Goal: Navigation & Orientation: Find specific page/section

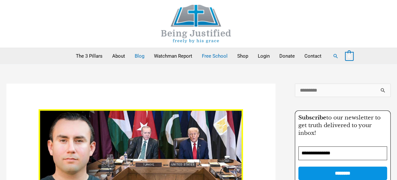
click at [217, 54] on link "Free School" at bounding box center [214, 56] width 35 height 16
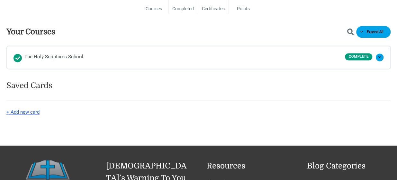
scroll to position [372, 0]
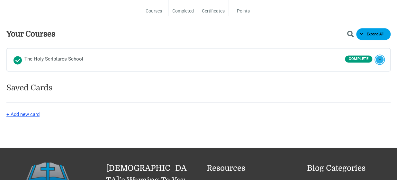
click at [378, 56] on button "Expand The Holy Scriptures School" at bounding box center [379, 60] width 8 height 8
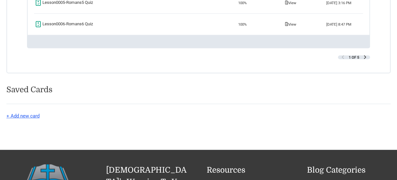
scroll to position [924, 0]
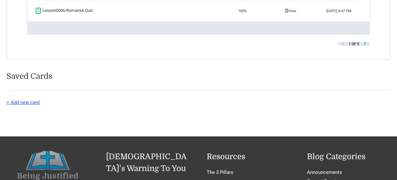
click at [365, 46] on span "Next Page" at bounding box center [365, 44] width 4 height 4
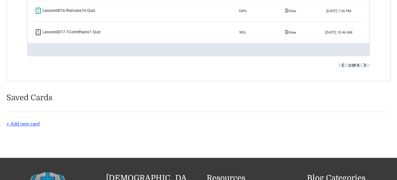
scroll to position [920, 0]
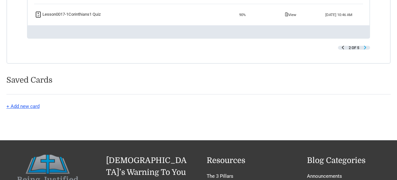
click at [365, 49] on span "Next Page" at bounding box center [365, 48] width 4 height 4
click at [366, 49] on span "Next Page" at bounding box center [365, 48] width 4 height 4
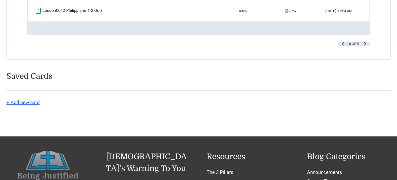
scroll to position [933, 0]
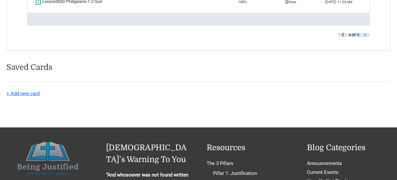
click at [365, 37] on span "Next Page" at bounding box center [365, 35] width 4 height 4
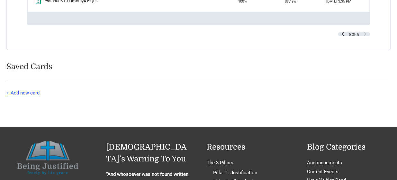
scroll to position [920, 0]
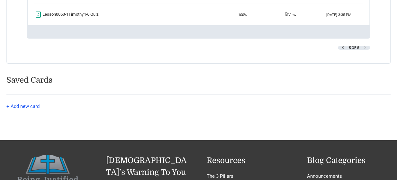
click at [33, 110] on button "+ Add new card" at bounding box center [22, 106] width 33 height 7
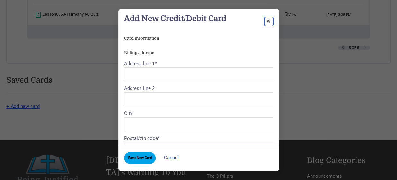
click at [270, 19] on span "Close dialog" at bounding box center [268, 21] width 6 height 6
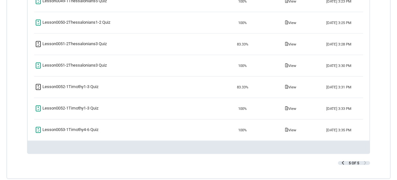
scroll to position [792, 0]
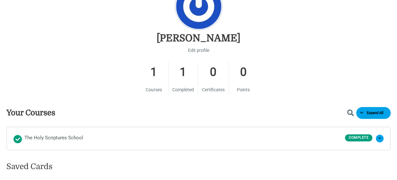
scroll to position [287, 0]
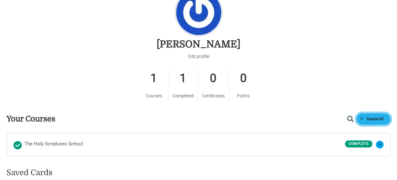
click at [380, 117] on span "Expand All" at bounding box center [374, 119] width 24 height 4
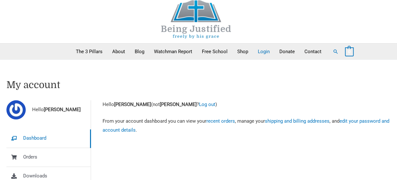
scroll to position [0, 0]
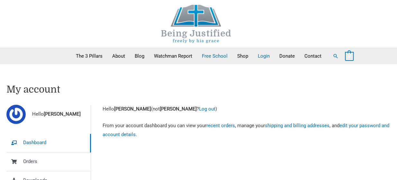
click at [218, 55] on link "Free School" at bounding box center [214, 56] width 35 height 16
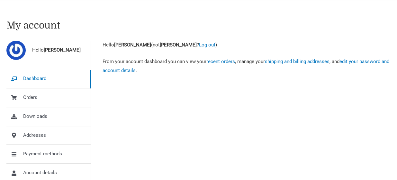
scroll to position [64, 0]
click at [42, 76] on span "Dashboard" at bounding box center [34, 79] width 23 height 9
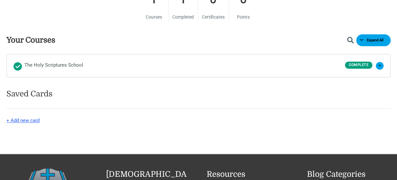
scroll to position [372, 0]
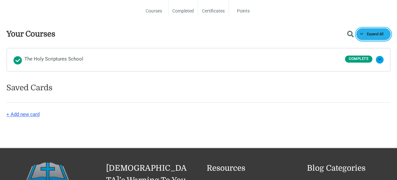
click at [372, 29] on button "Expand All Courses" at bounding box center [373, 34] width 34 height 12
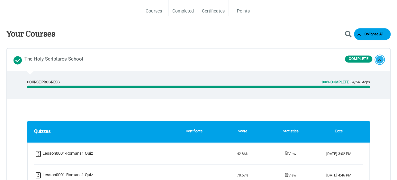
click at [379, 58] on span at bounding box center [379, 59] width 3 height 3
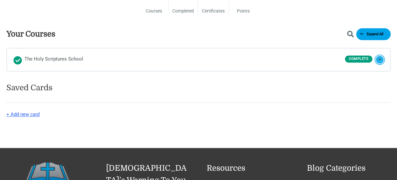
click at [379, 58] on span at bounding box center [379, 59] width 3 height 3
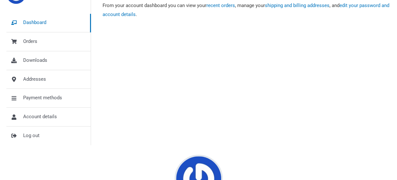
scroll to position [115, 0]
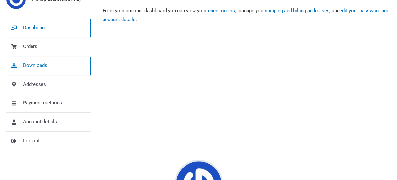
click at [31, 63] on span "Downloads" at bounding box center [35, 65] width 24 height 9
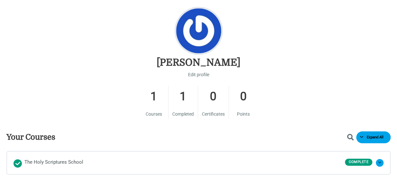
scroll to position [269, 0]
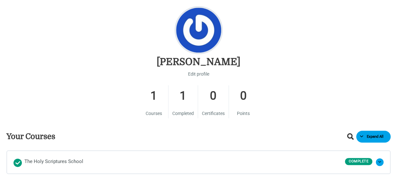
click at [347, 134] on button "Show Courses Search Field" at bounding box center [351, 136] width 11 height 7
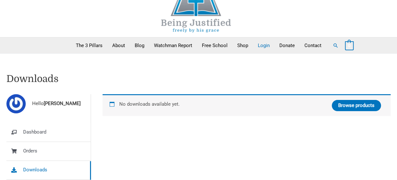
scroll to position [13, 0]
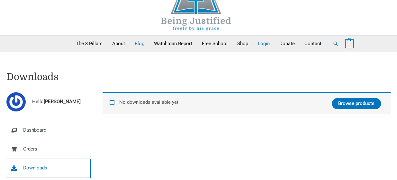
click at [141, 42] on link "Blog" at bounding box center [139, 44] width 19 height 16
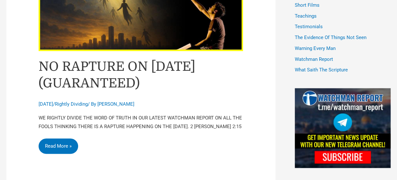
scroll to position [462, 0]
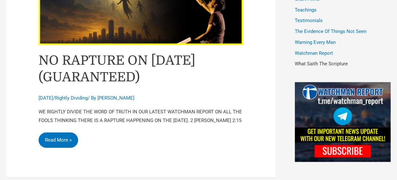
click at [318, 64] on link "What Saith The Scripture" at bounding box center [320, 64] width 53 height 6
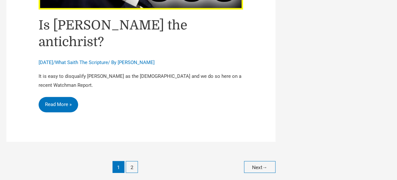
scroll to position [3029, 0]
